Goal: Task Accomplishment & Management: Complete application form

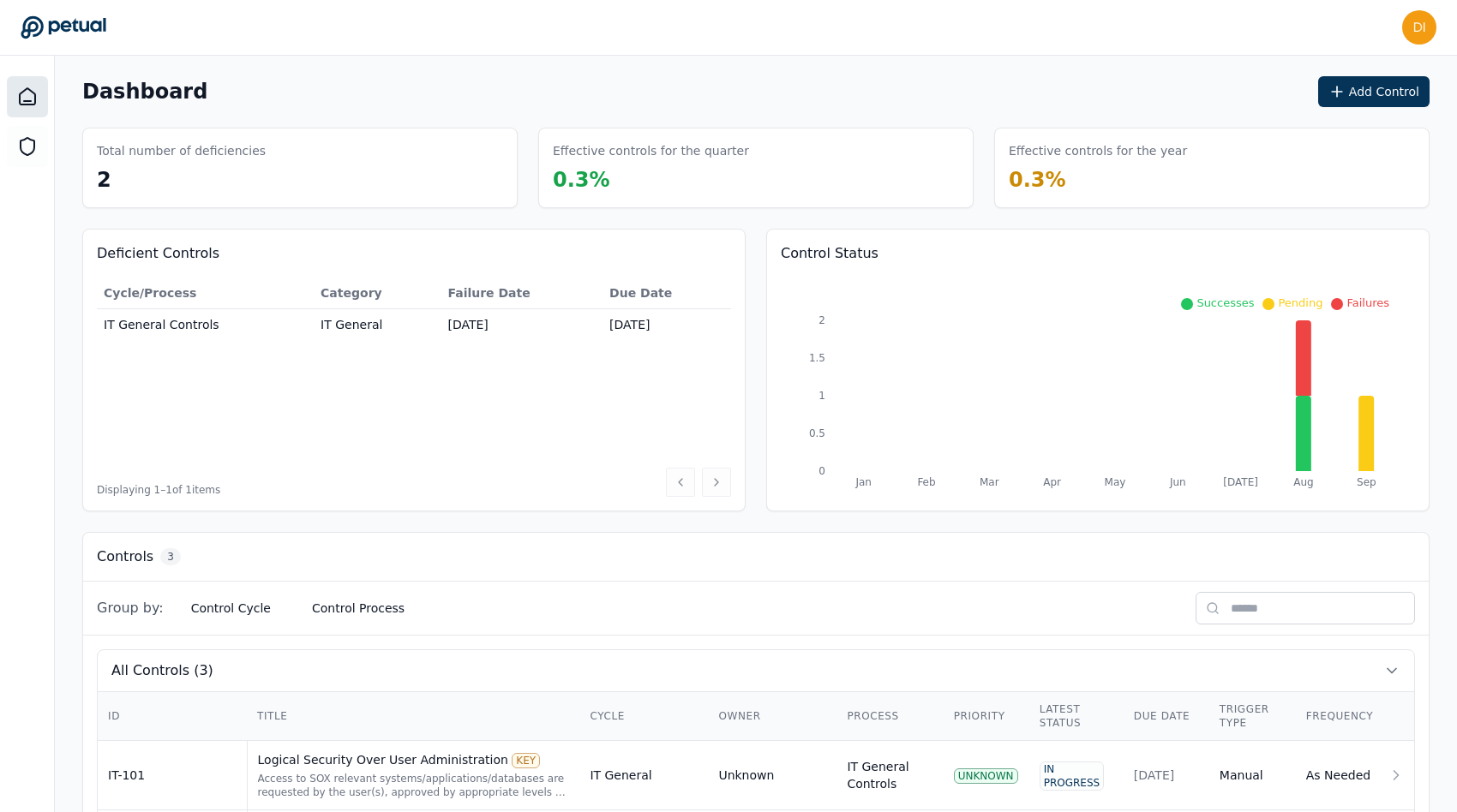
scroll to position [186, 0]
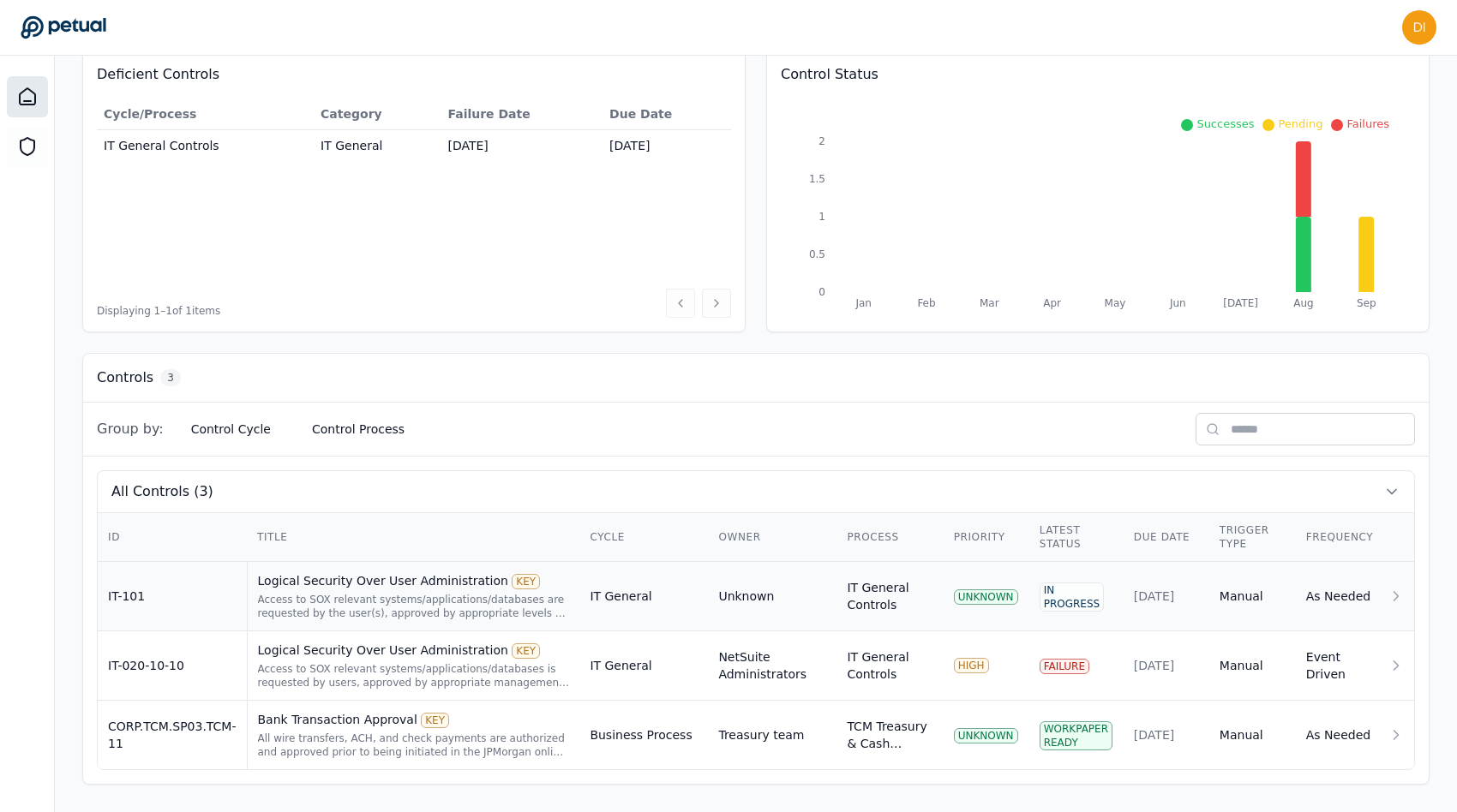
click at [372, 596] on div "Access to SOX relevant systems/applications/databases are requested by the user…" at bounding box center [414, 607] width 312 height 28
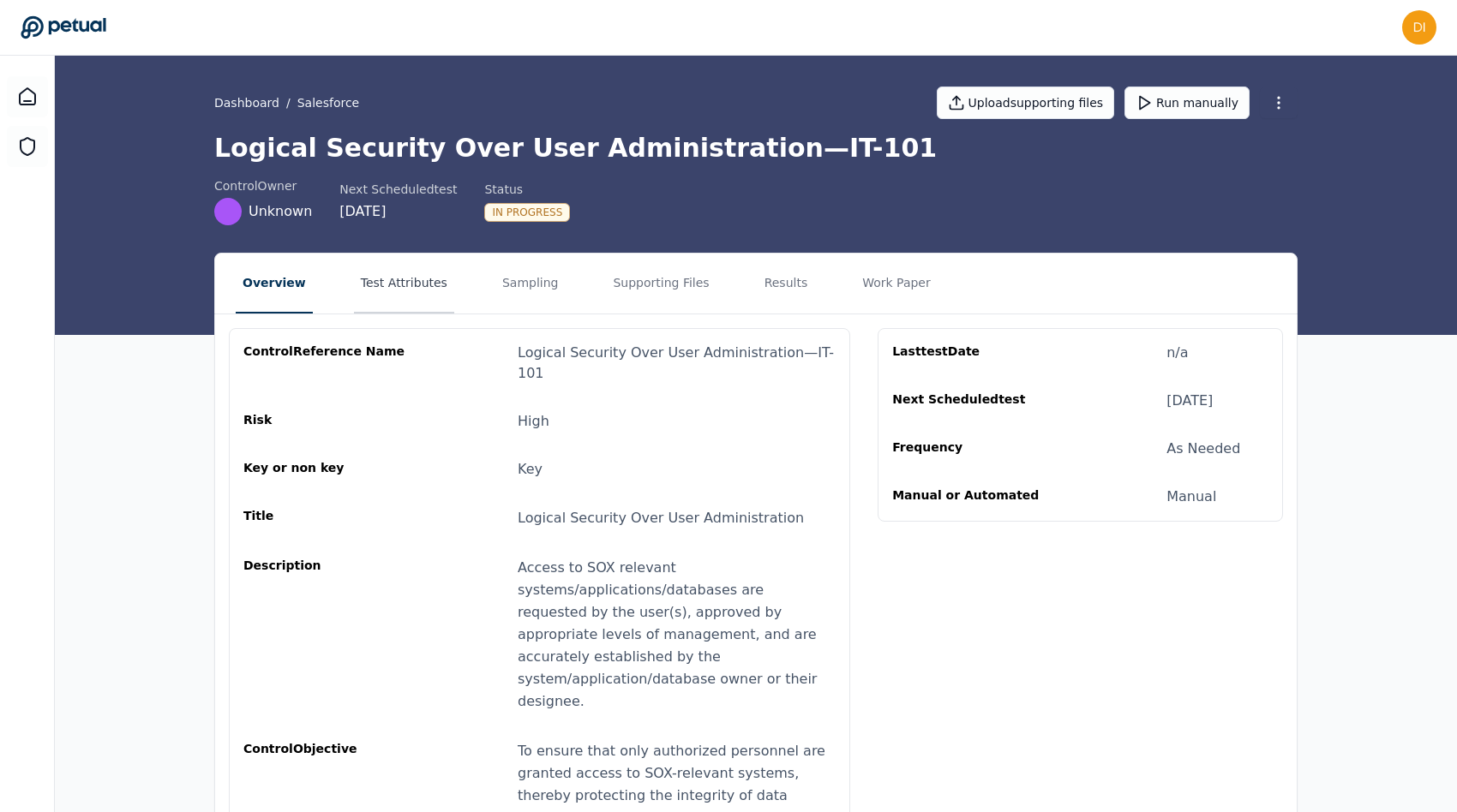
click at [401, 290] on button "Test Attributes" at bounding box center [403, 283] width 100 height 60
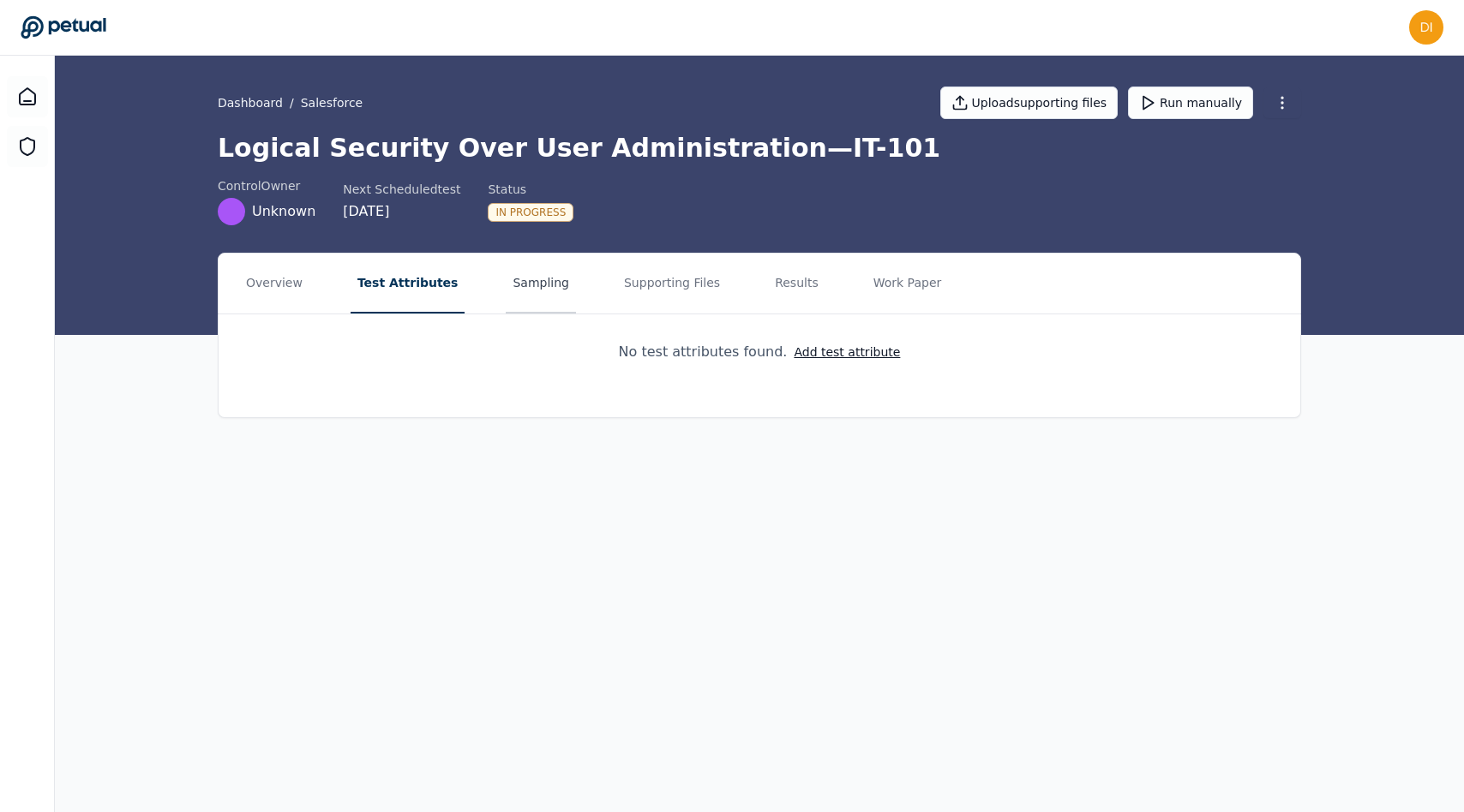
click at [506, 278] on button "Sampling" at bounding box center [540, 283] width 71 height 60
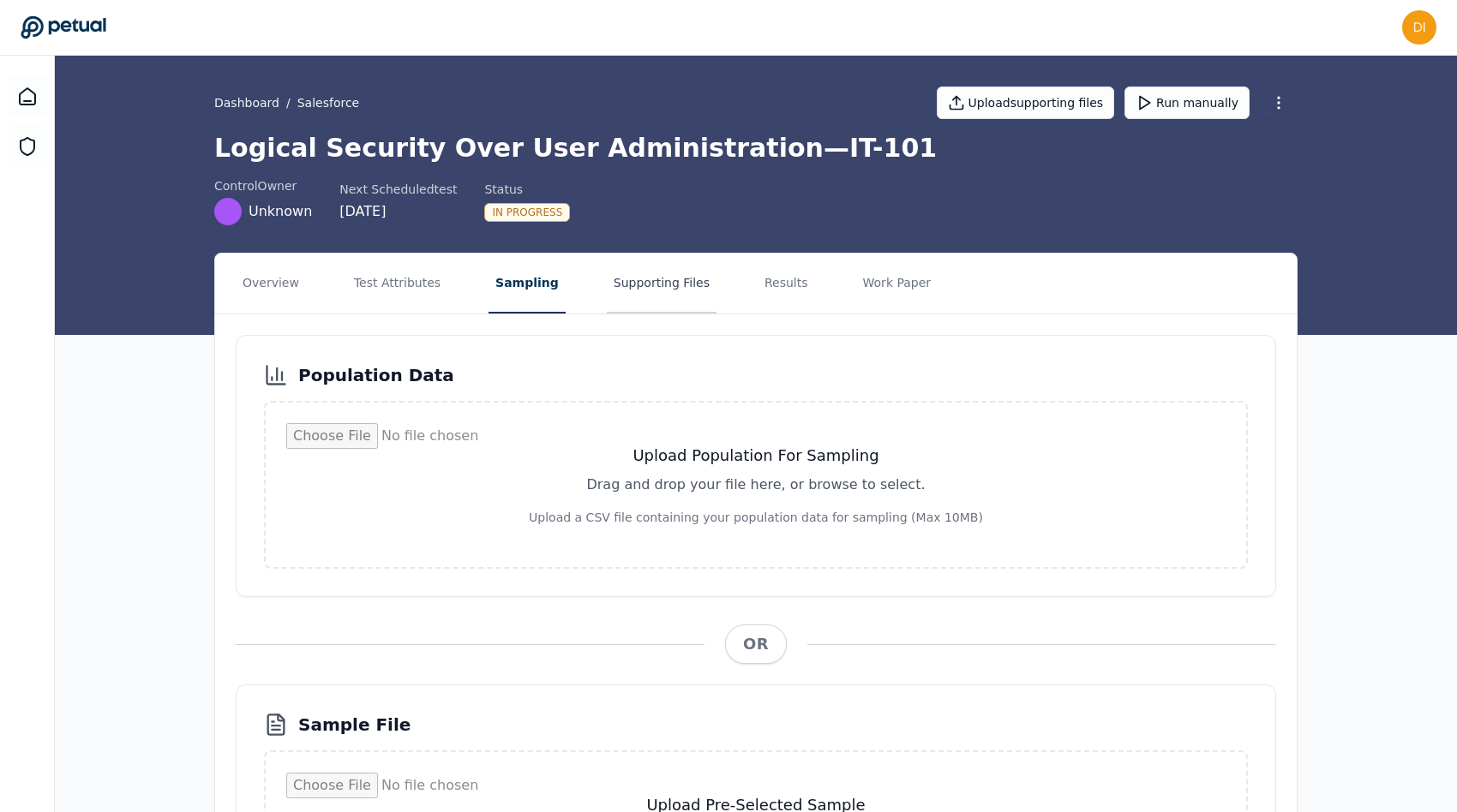
click at [641, 272] on button "Supporting Files" at bounding box center [661, 283] width 109 height 60
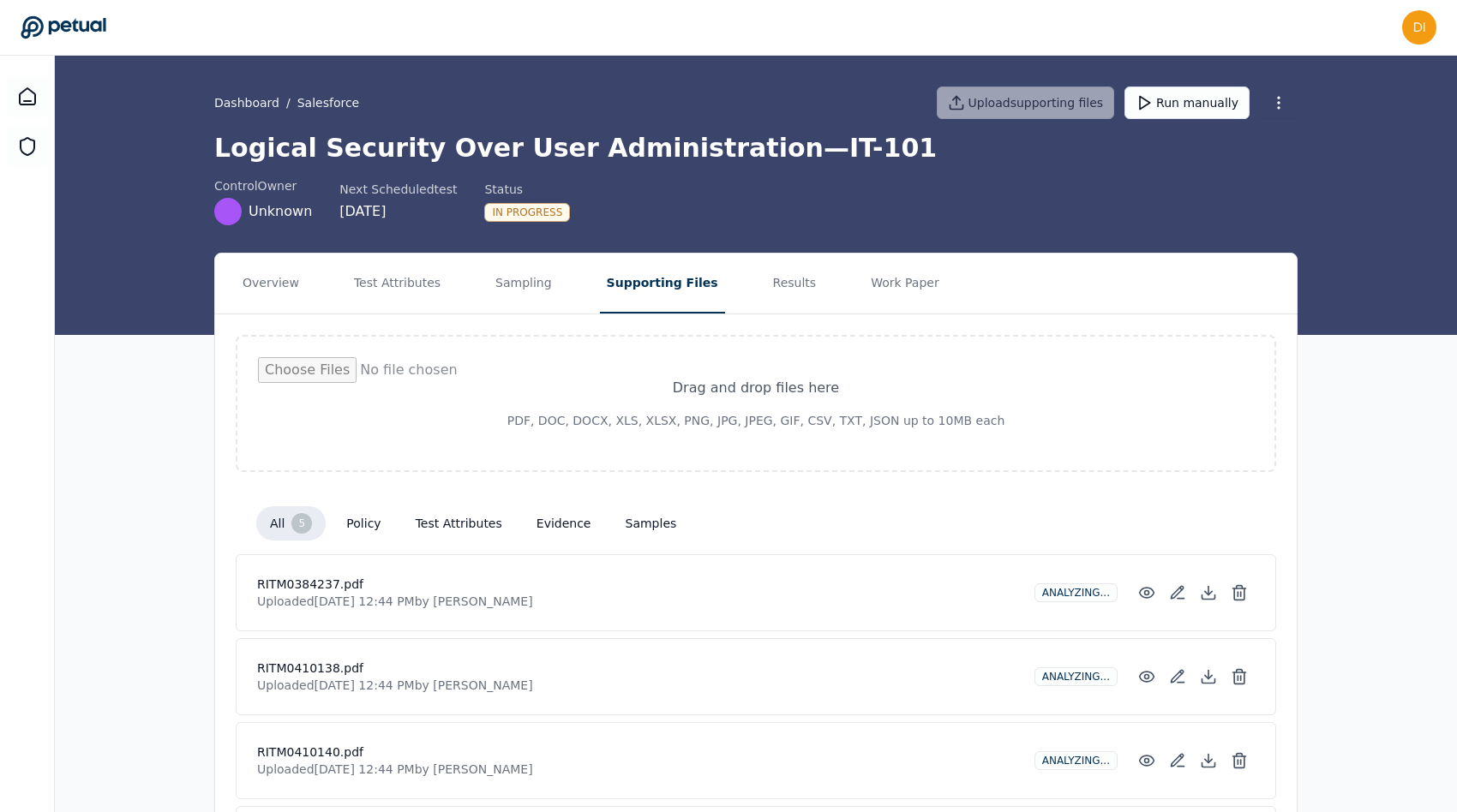
click at [736, 281] on nav "Overview Test Attributes Sampling Supporting Files Results Work Paper" at bounding box center [756, 283] width 1082 height 60
click at [766, 290] on button "Results" at bounding box center [795, 283] width 58 height 60
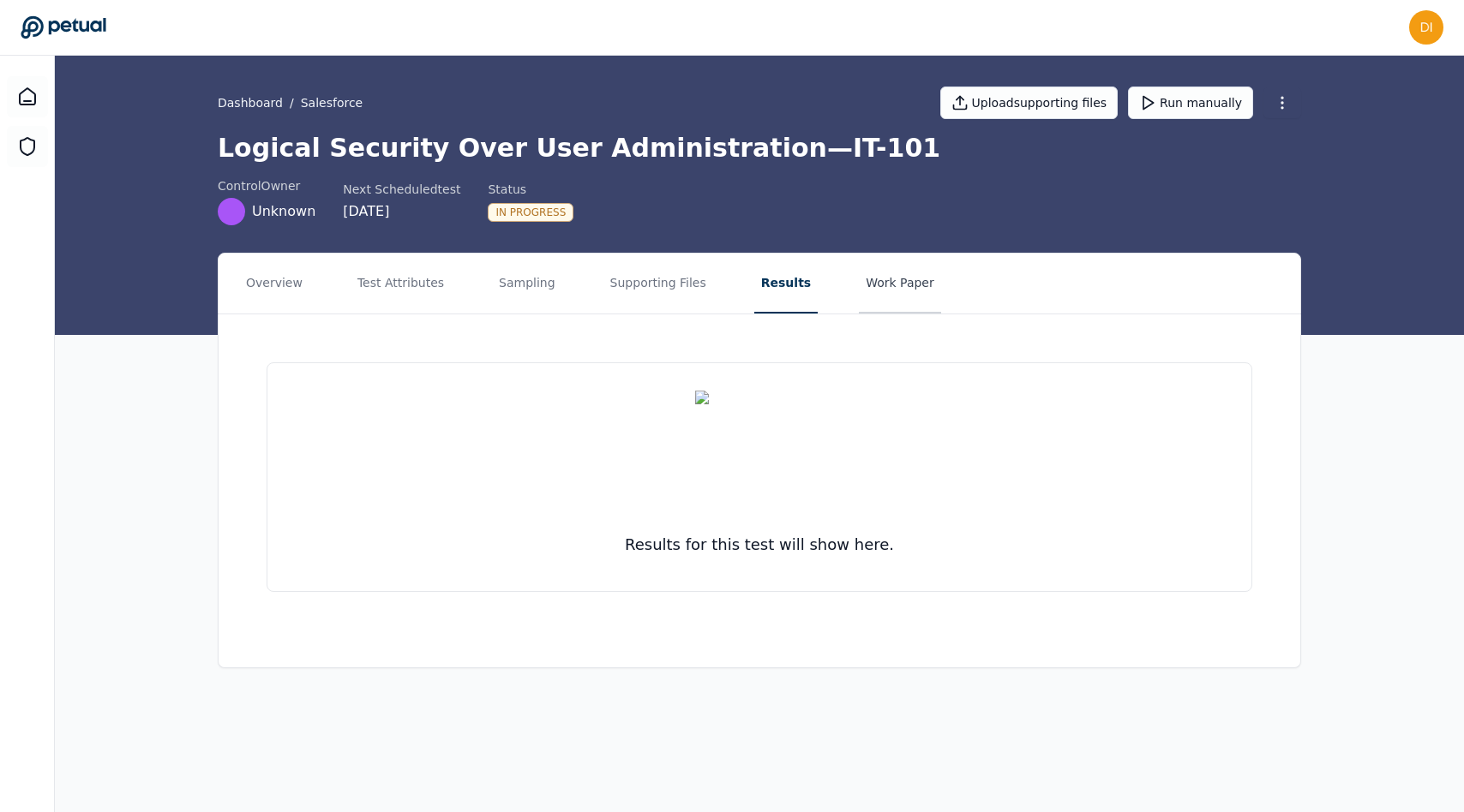
click at [861, 286] on button "Work Paper" at bounding box center [900, 283] width 82 height 60
click at [775, 271] on button "Results" at bounding box center [783, 283] width 58 height 60
click at [292, 290] on button "Overview" at bounding box center [274, 283] width 71 height 60
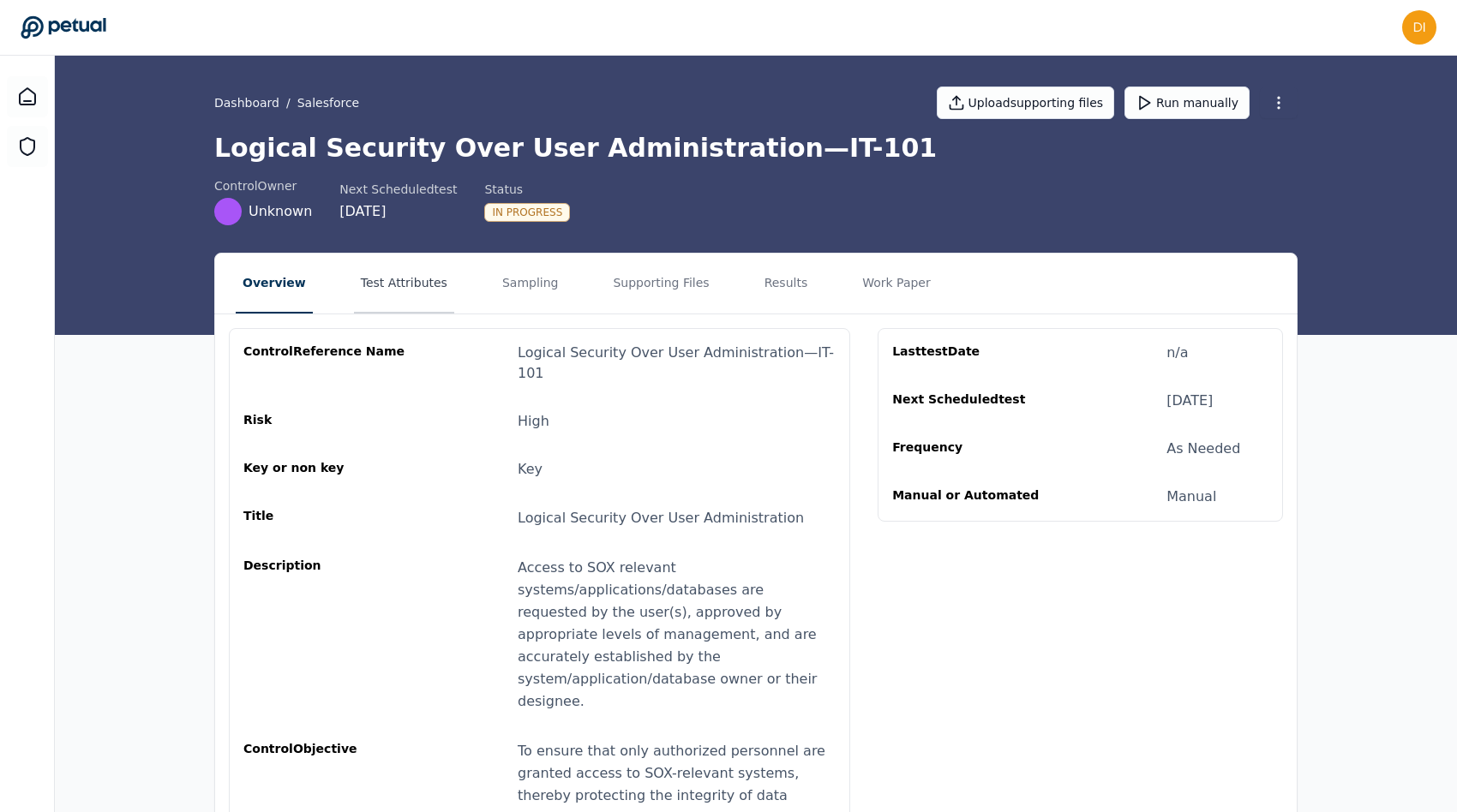
click at [401, 284] on button "Test Attributes" at bounding box center [403, 283] width 100 height 60
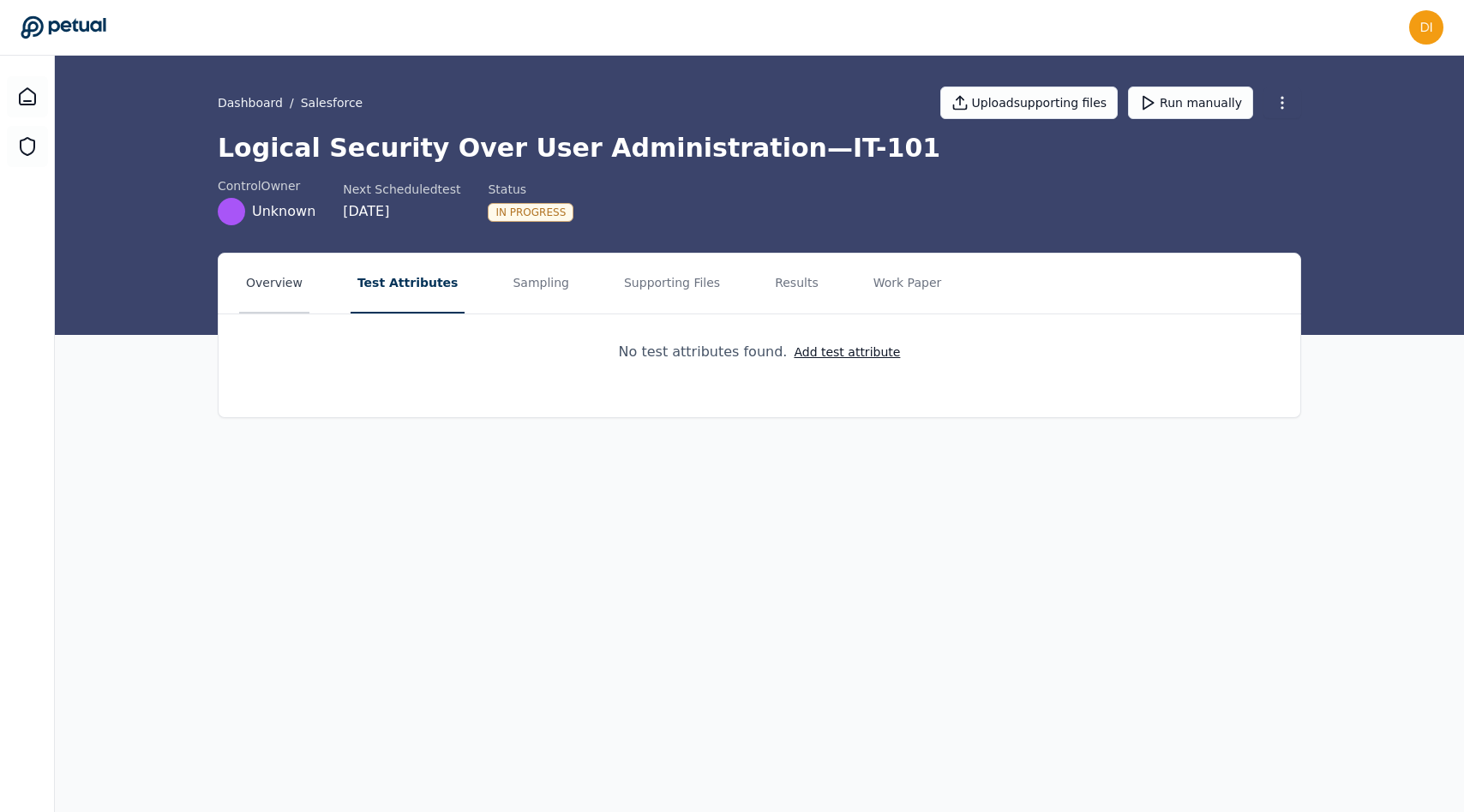
click at [290, 303] on button "Overview" at bounding box center [274, 283] width 71 height 60
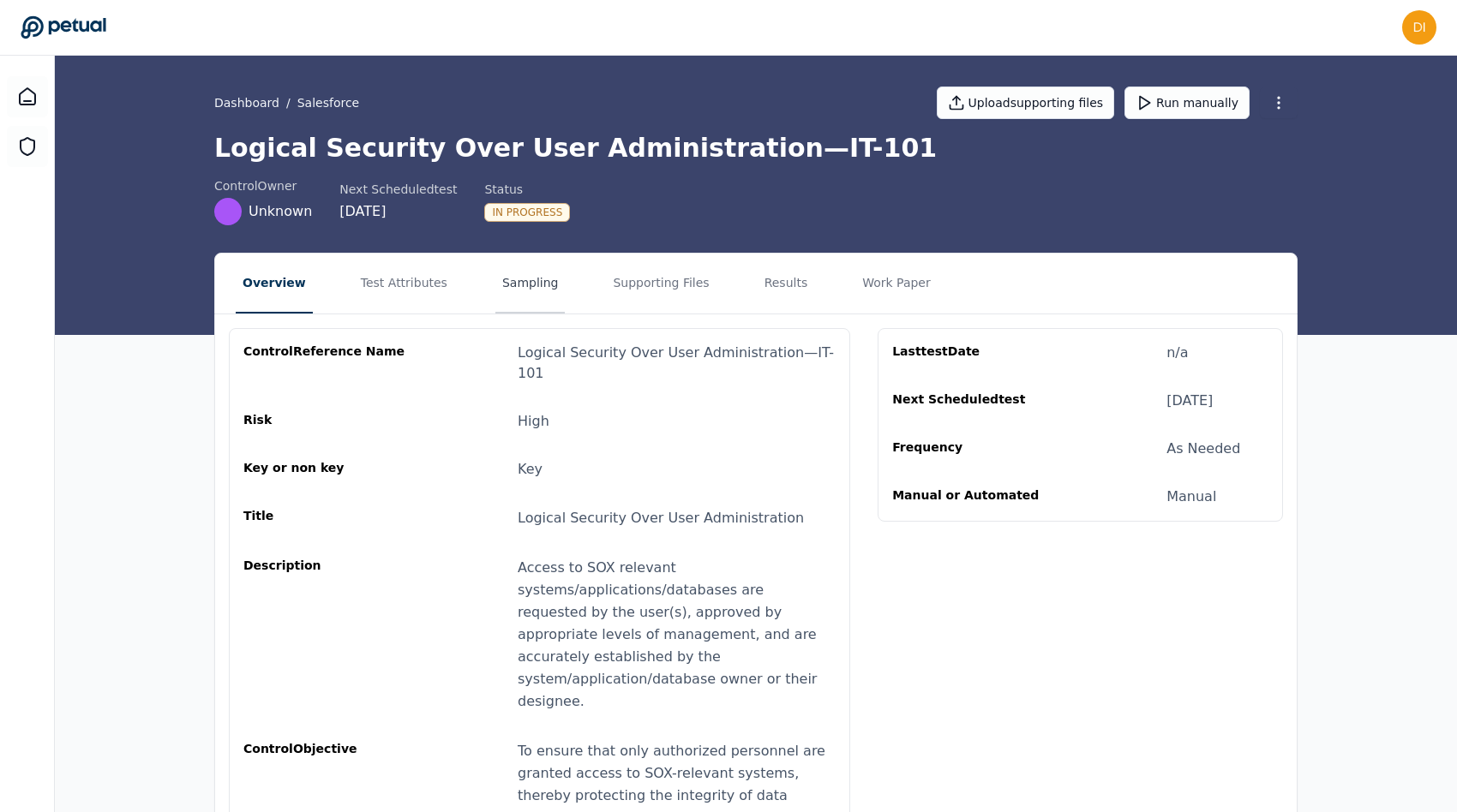
click at [534, 284] on button "Sampling" at bounding box center [530, 283] width 71 height 60
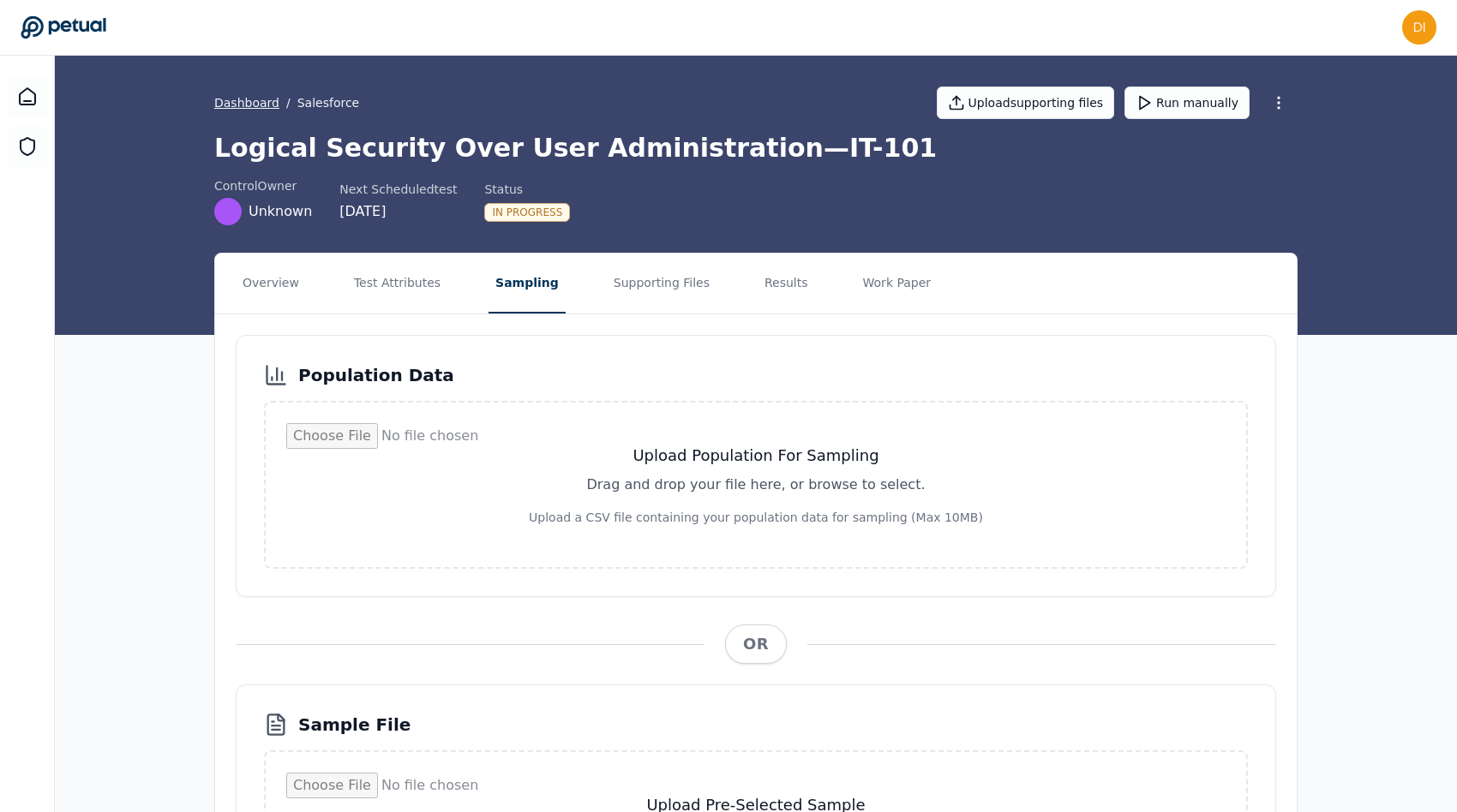
click at [234, 104] on link "Dashboard" at bounding box center [247, 102] width 66 height 17
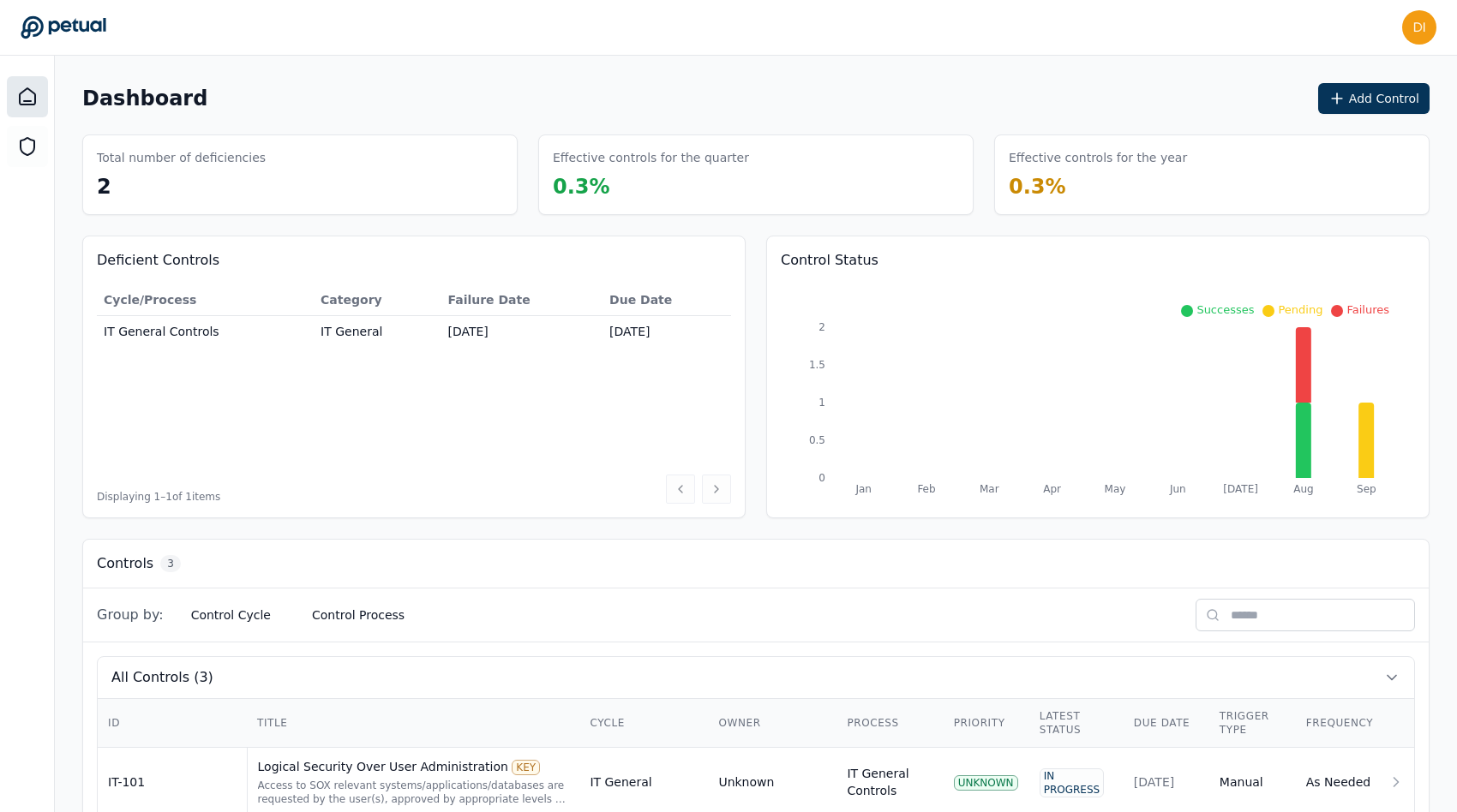
click at [690, 106] on div "Dashboard Add Control" at bounding box center [756, 98] width 1347 height 31
click at [1396, 100] on button "Add Control" at bounding box center [1374, 98] width 111 height 31
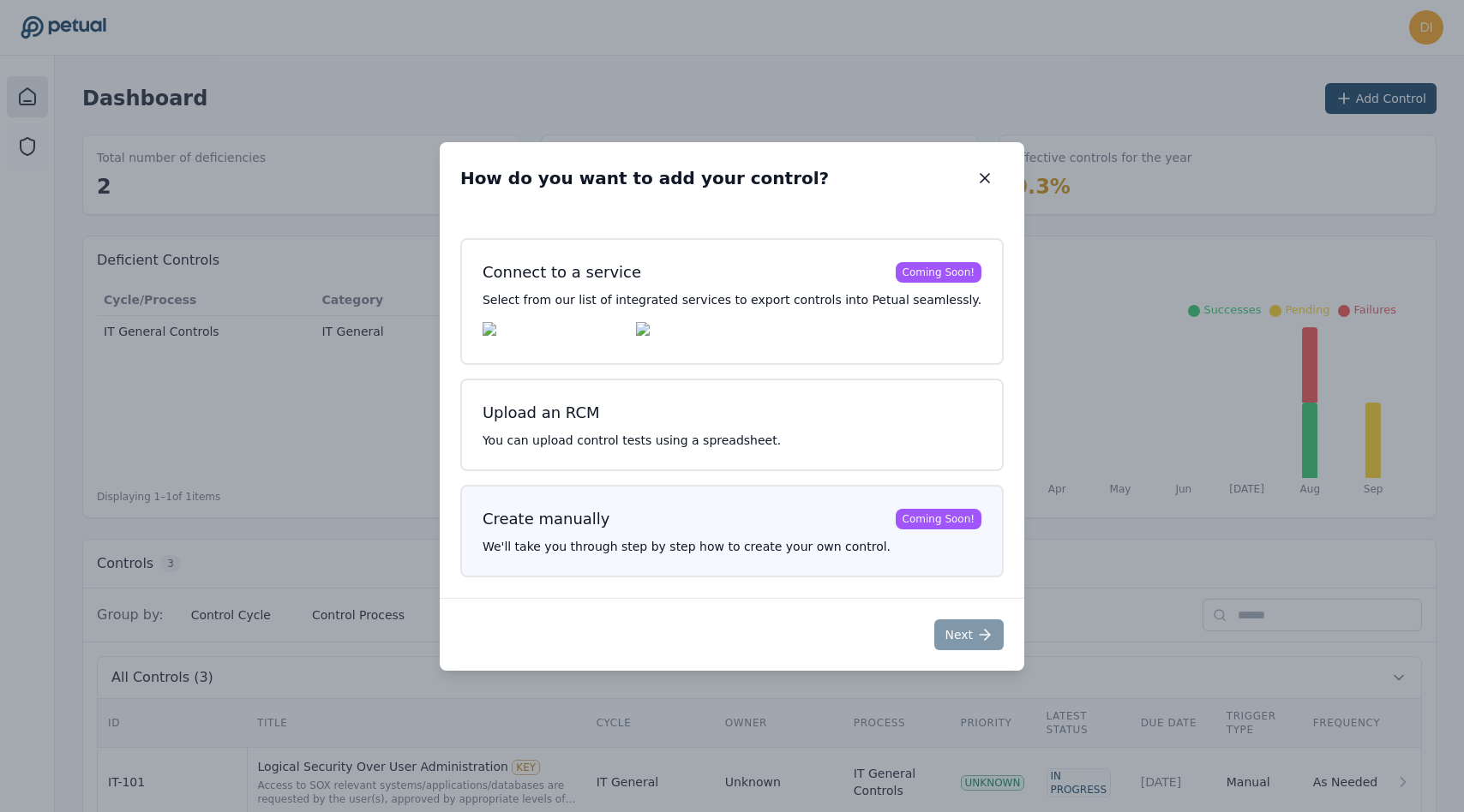
click at [610, 511] on div "Create manually" at bounding box center [546, 519] width 128 height 24
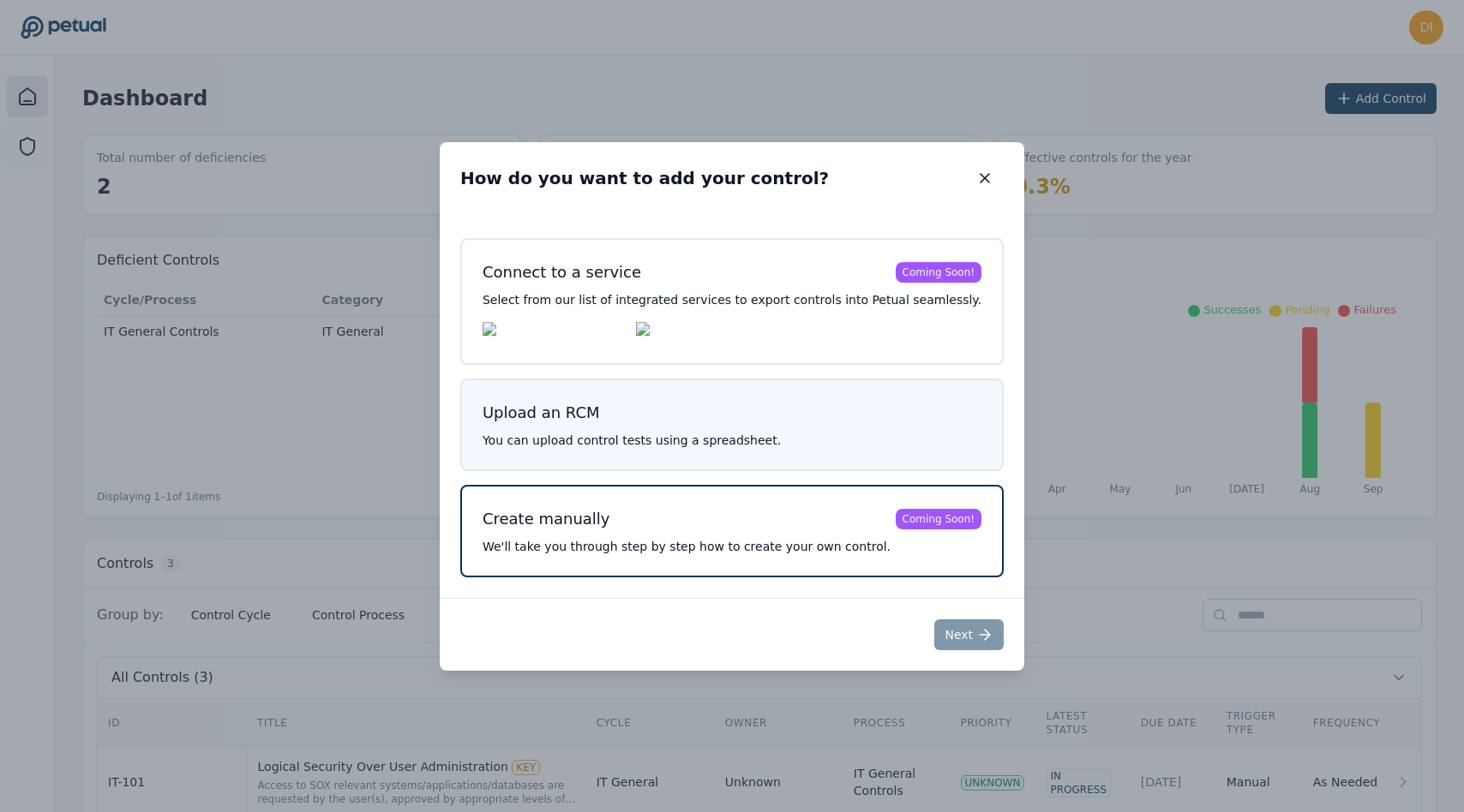
click at [662, 449] on p "You can upload control tests using a spreadsheet." at bounding box center [732, 440] width 499 height 17
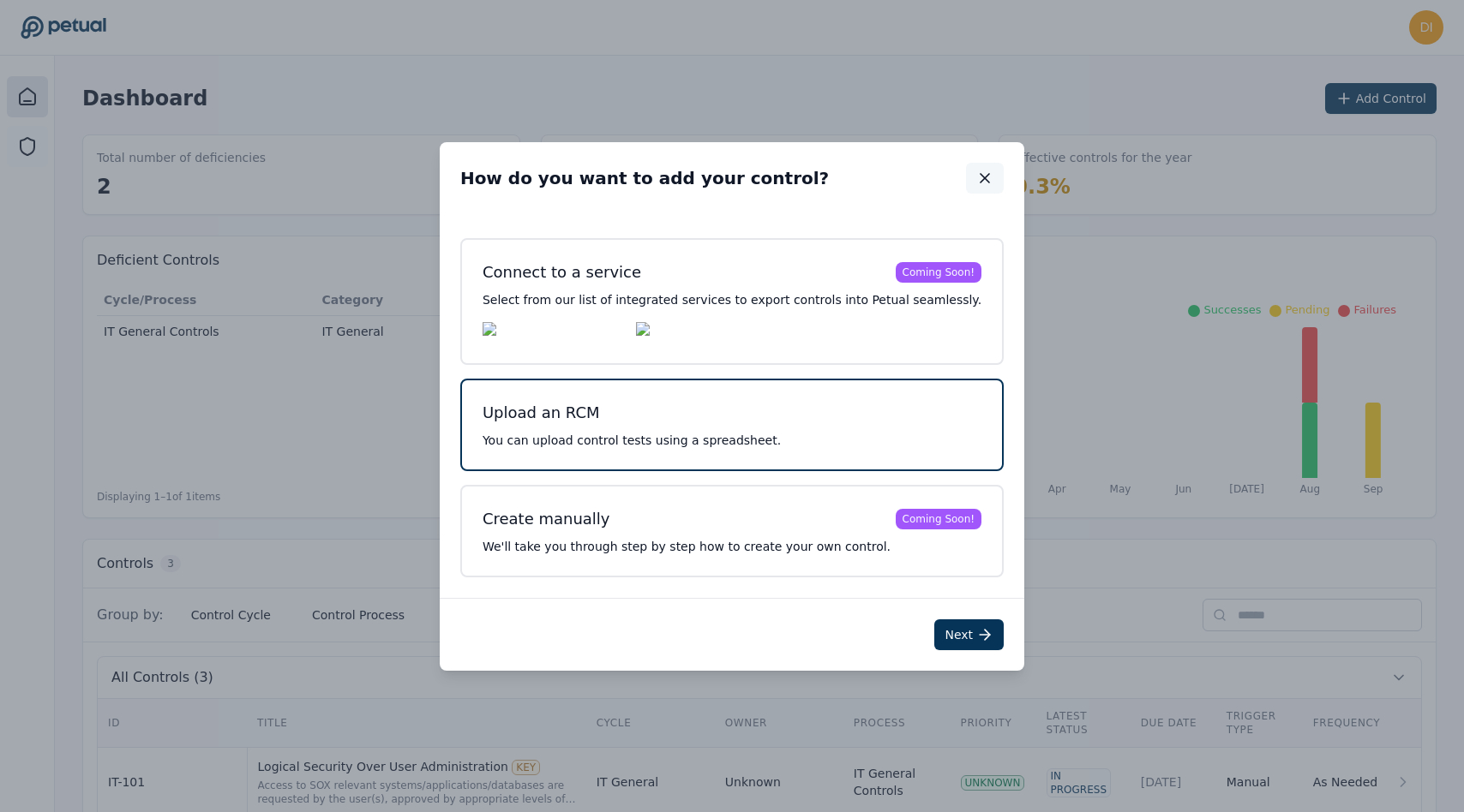
click at [967, 164] on button "button" at bounding box center [984, 178] width 38 height 31
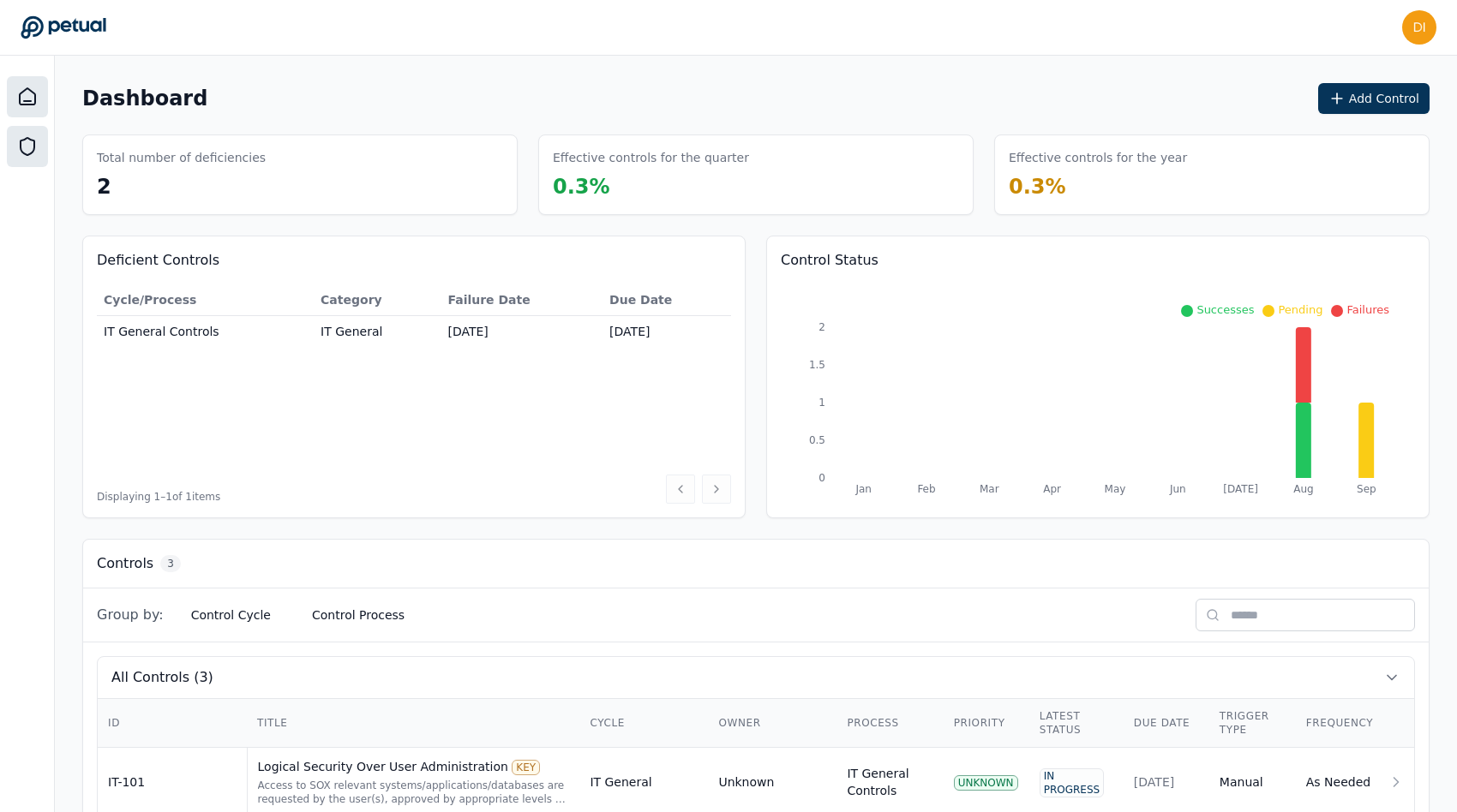
click at [29, 149] on icon at bounding box center [27, 146] width 21 height 21
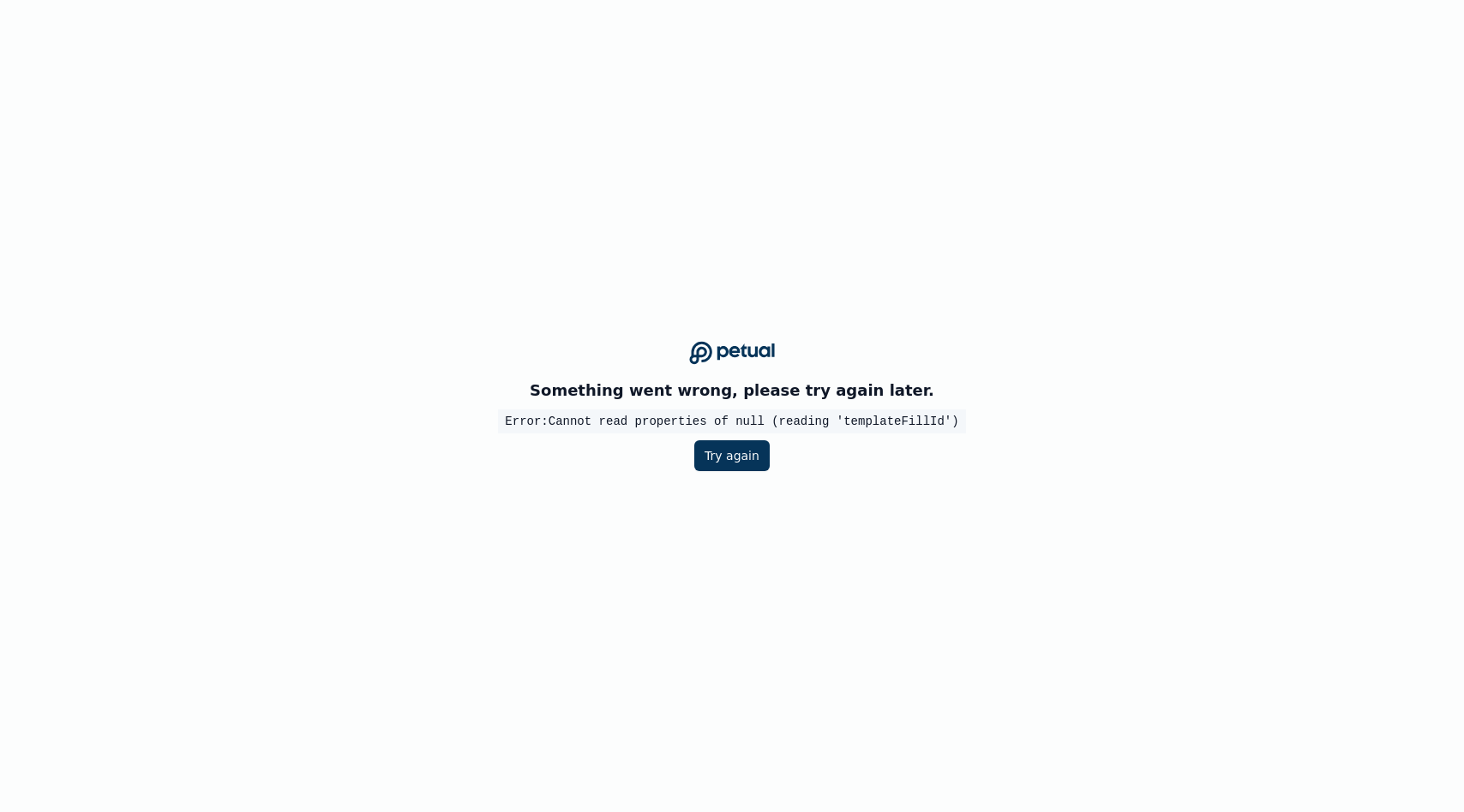
click at [222, 143] on div "Something went wrong, please try again later. Error: Cannot read properties of …" at bounding box center [732, 406] width 1464 height 812
click at [701, 454] on button "Try again" at bounding box center [732, 456] width 75 height 31
click at [748, 461] on button "Try again" at bounding box center [732, 456] width 75 height 31
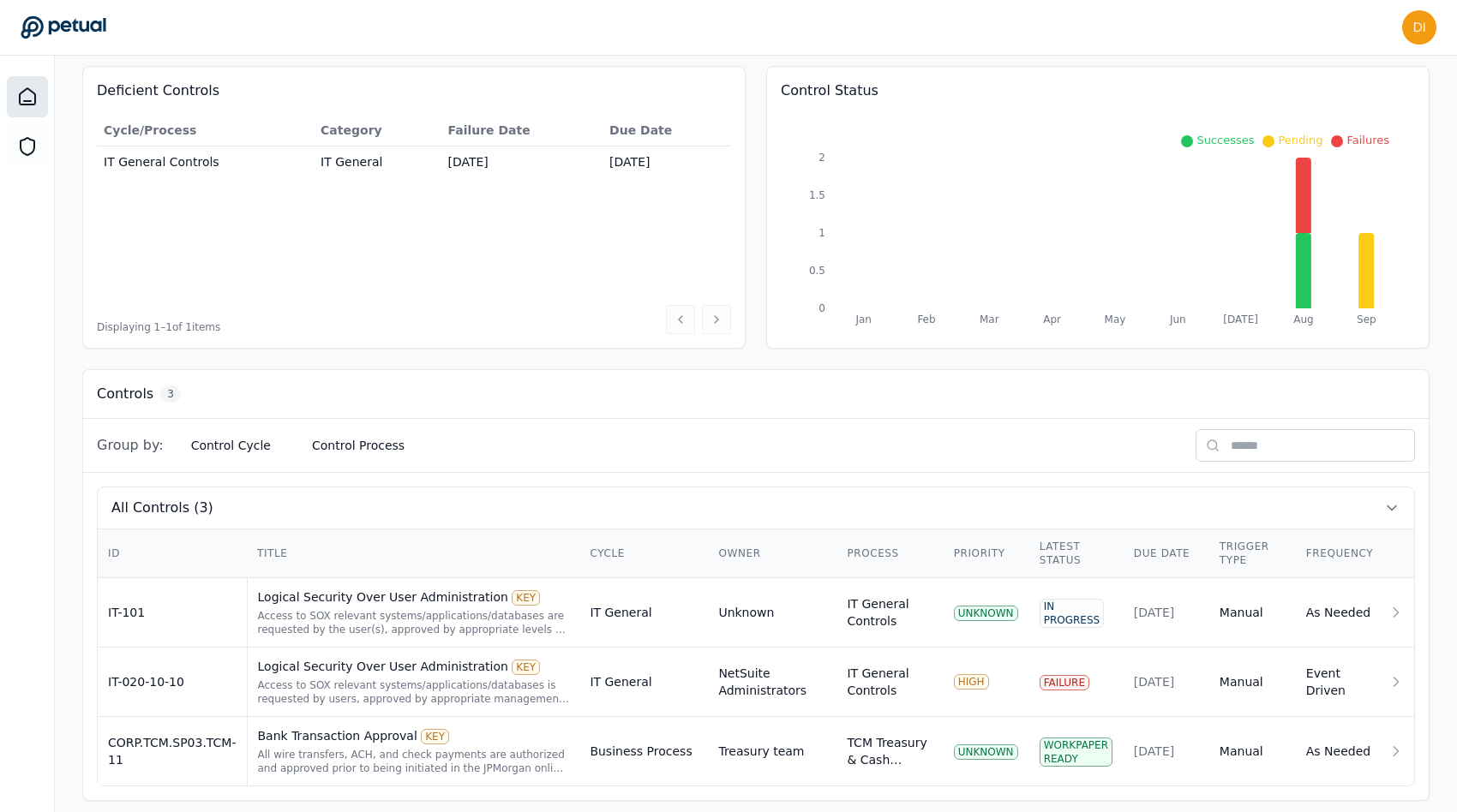
scroll to position [186, 0]
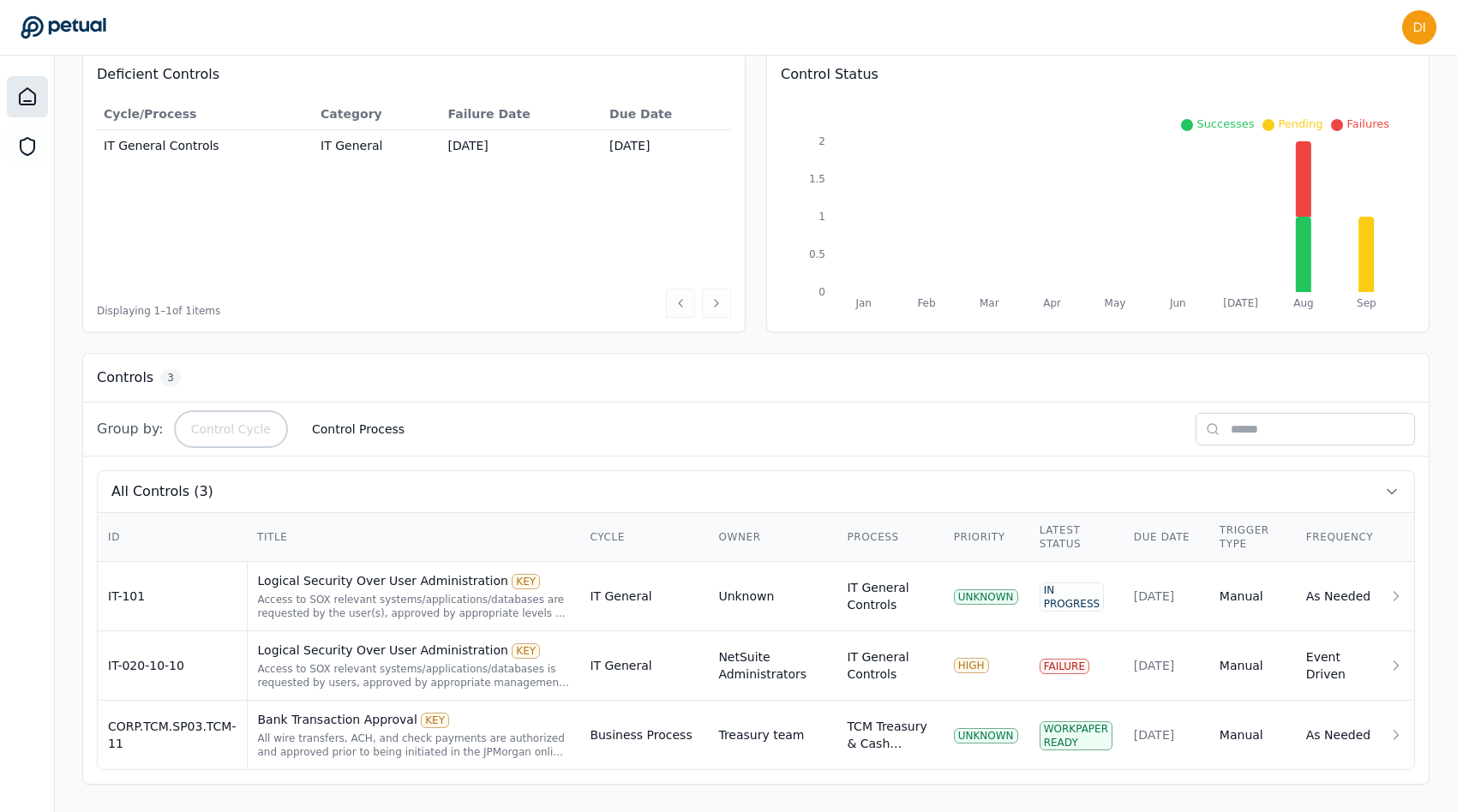
click at [246, 435] on button "Control Cycle" at bounding box center [231, 429] width 107 height 31
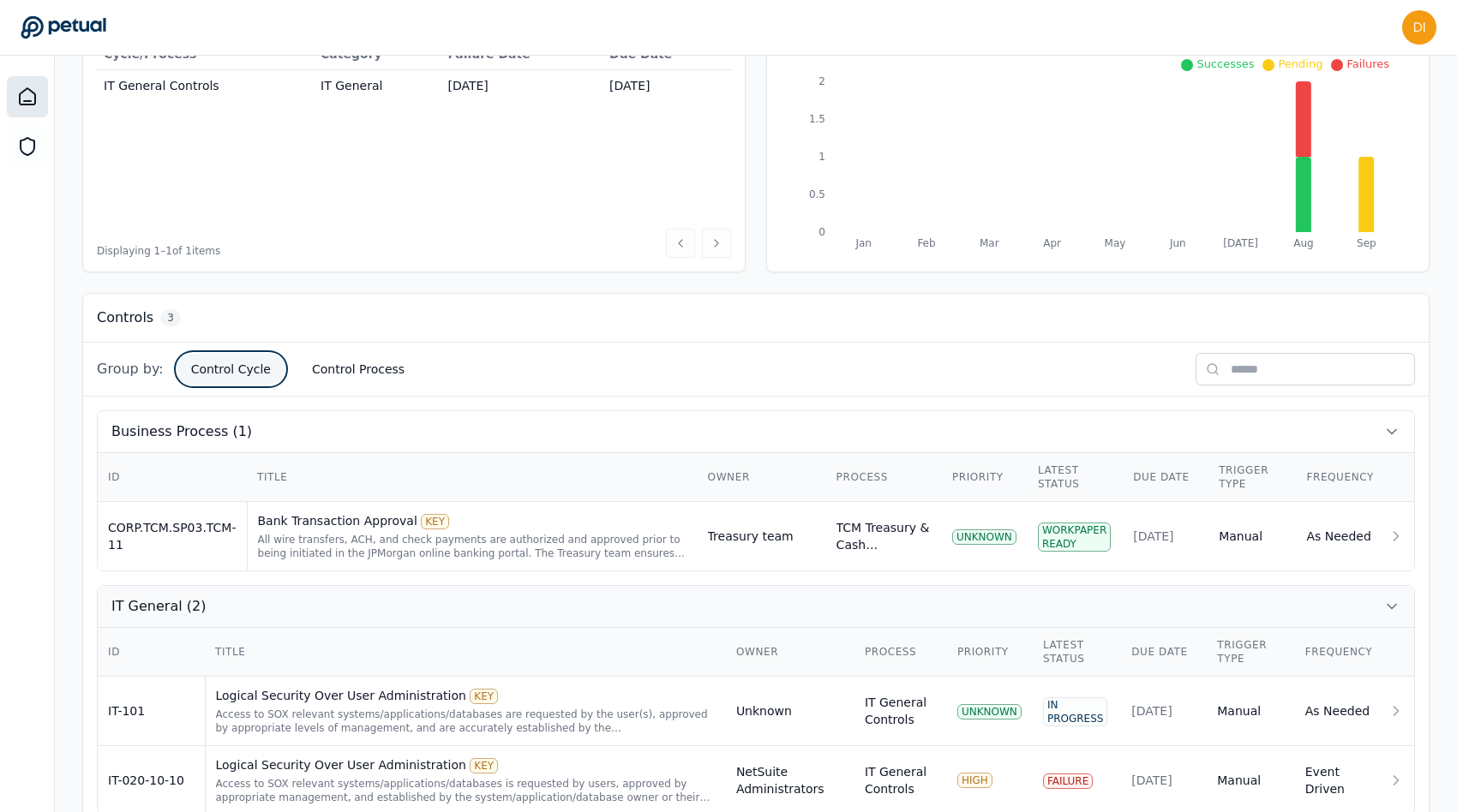
scroll to position [291, 0]
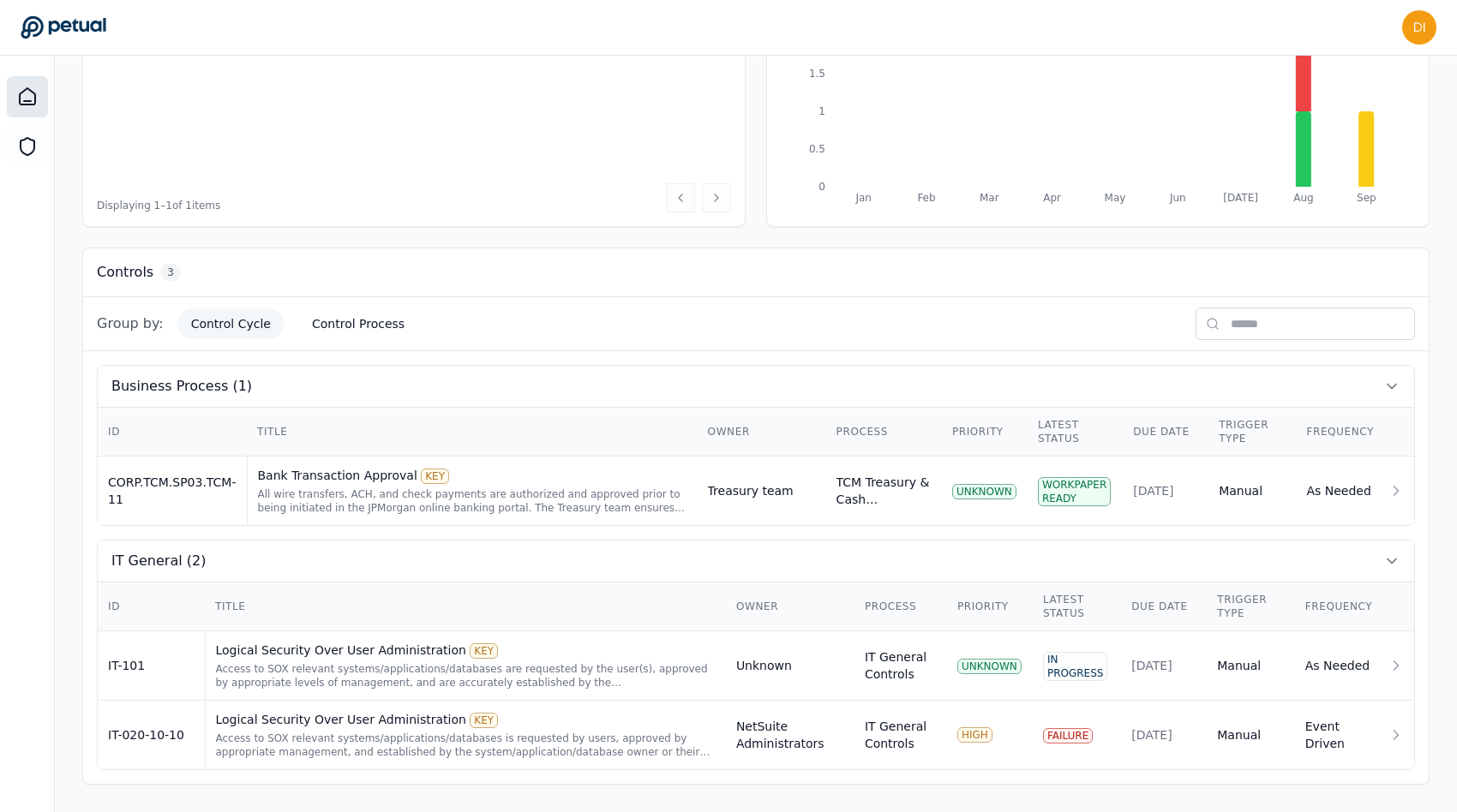
click at [364, 289] on div "Controls 3" at bounding box center [756, 272] width 1346 height 49
click at [364, 334] on button "Control Process" at bounding box center [358, 324] width 120 height 31
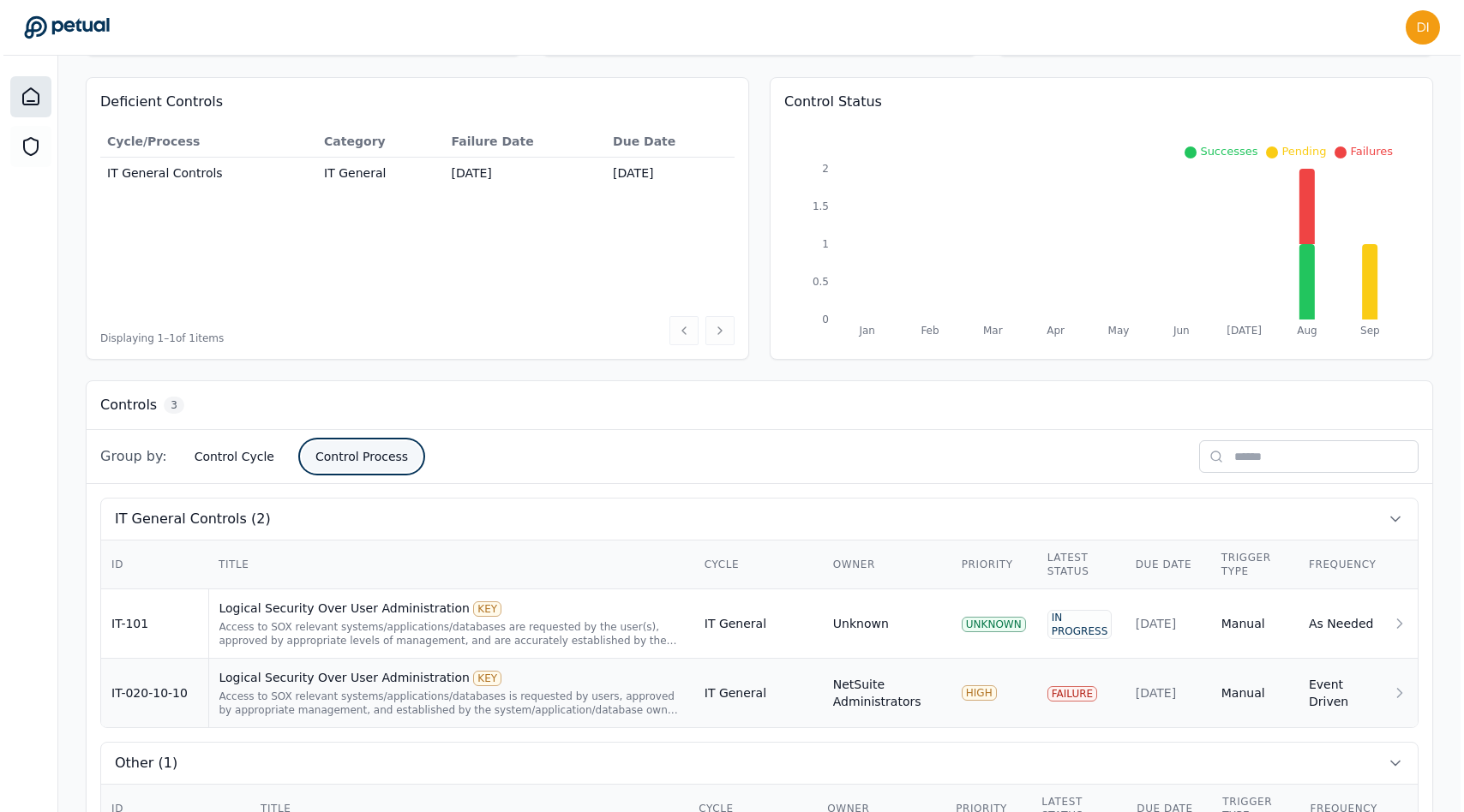
scroll to position [0, 0]
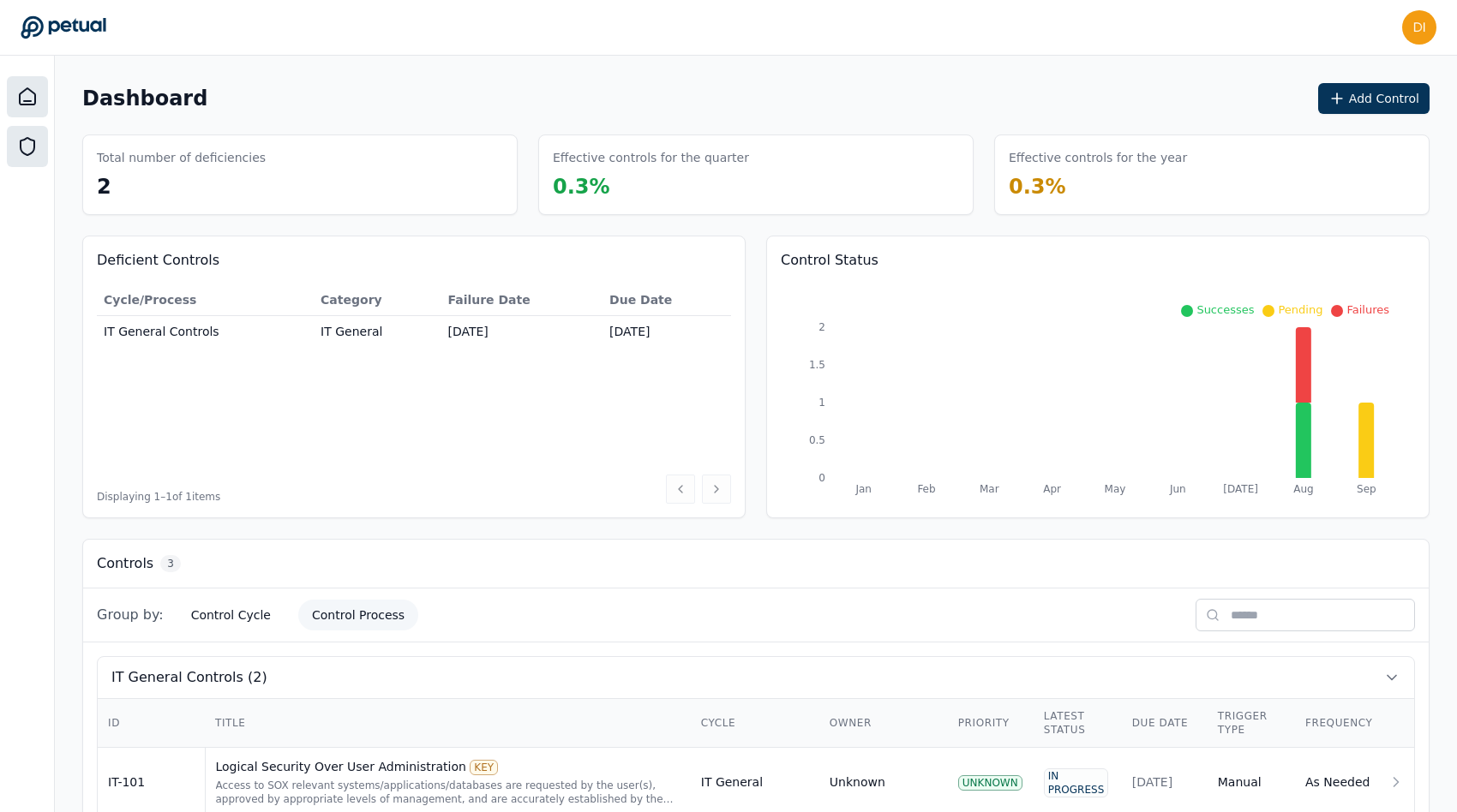
click at [26, 139] on icon at bounding box center [27, 146] width 21 height 21
